Goal: Book appointment/travel/reservation: Book appointment/travel/reservation

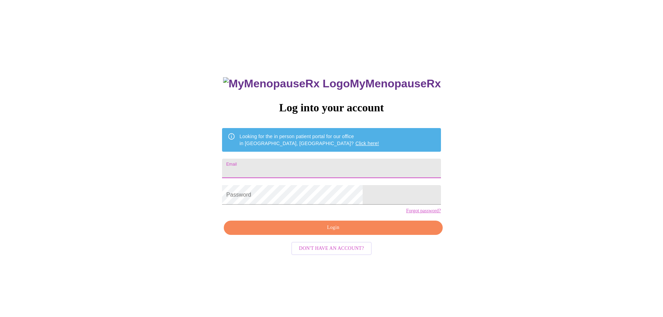
click at [325, 169] on input "Email" at bounding box center [331, 169] width 219 height 20
type input "[PERSON_NAME][EMAIL_ADDRESS][PERSON_NAME][DOMAIN_NAME]"
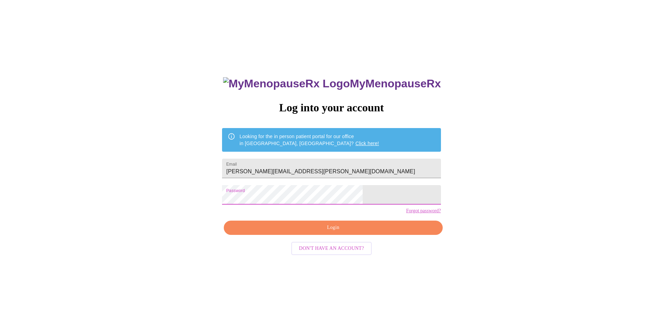
click at [311, 235] on button "Login" at bounding box center [333, 228] width 219 height 14
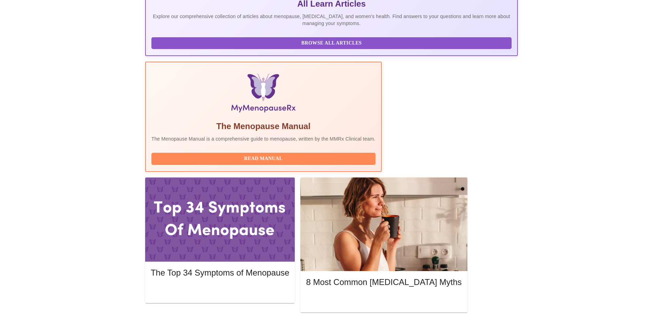
scroll to position [174, 0]
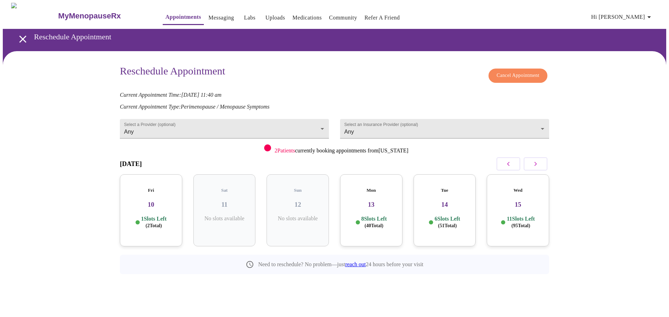
click at [516, 71] on span "Cancel Appointment" at bounding box center [517, 75] width 43 height 9
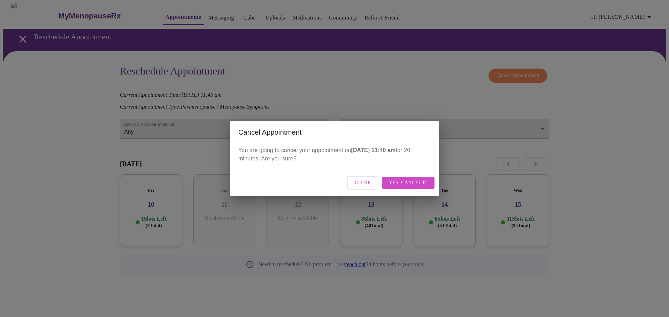
click at [400, 183] on span "Yes, cancel it" at bounding box center [408, 183] width 39 height 9
click at [420, 184] on div "Close" at bounding box center [334, 183] width 209 height 26
click at [396, 184] on span "Close" at bounding box center [393, 183] width 16 height 9
